Goal: Understand site structure: Understand site structure

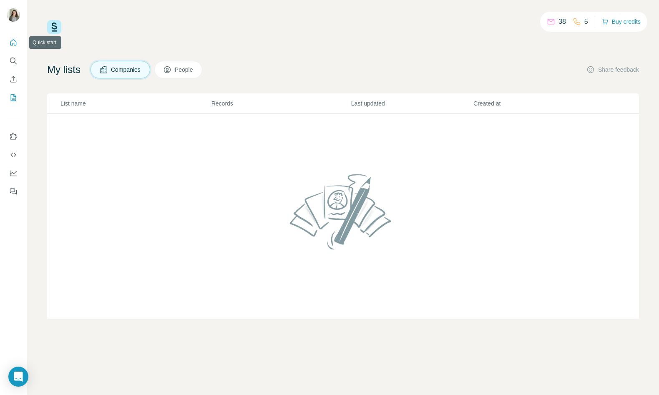
click at [15, 43] on icon "Quick start" at bounding box center [13, 42] width 8 height 8
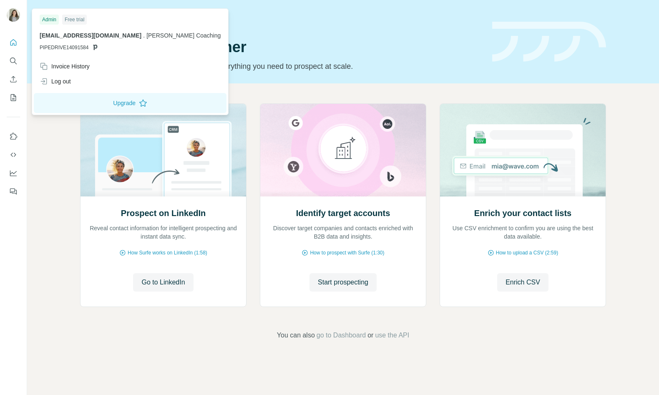
click at [16, 14] on img at bounding box center [13, 14] width 13 height 13
click at [14, 10] on img at bounding box center [13, 14] width 13 height 13
click at [579, 63] on header "Quick start Let’s prospect together Pick your starting point and we’ll provide …" at bounding box center [343, 41] width 526 height 61
